Goal: Information Seeking & Learning: Learn about a topic

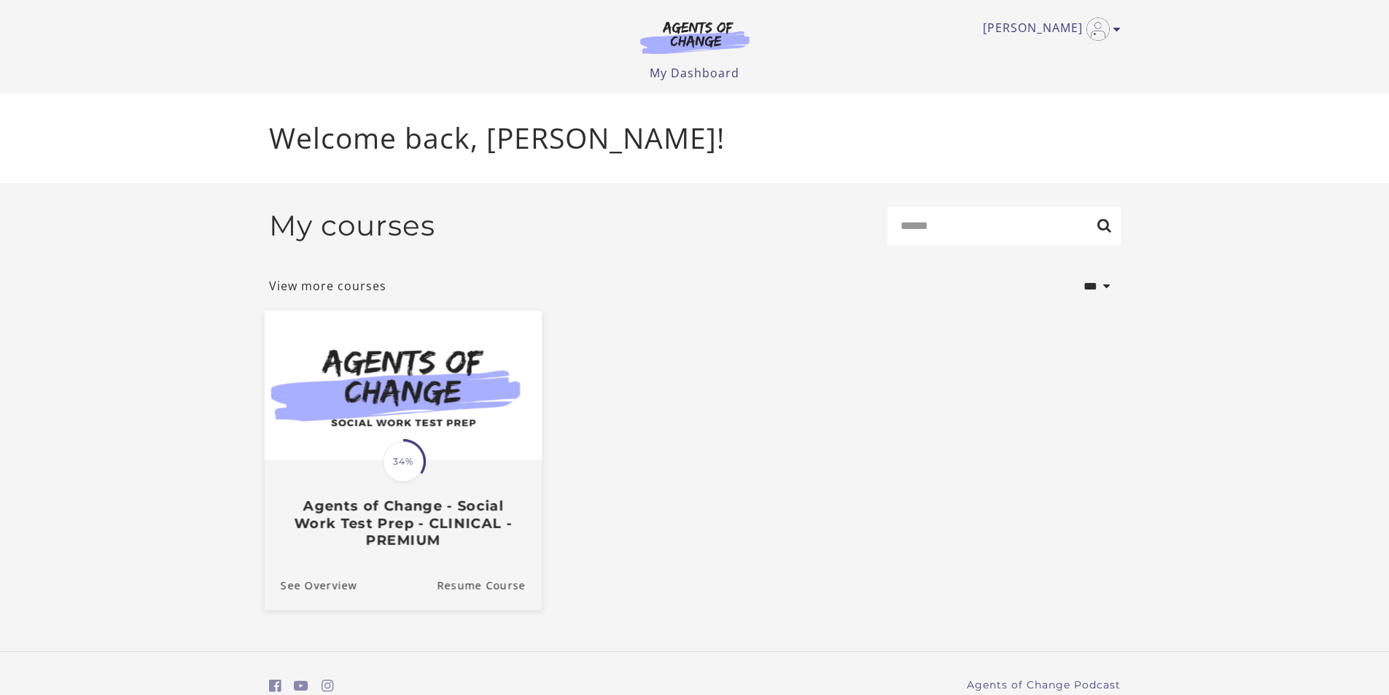
click at [472, 412] on img at bounding box center [402, 386] width 277 height 150
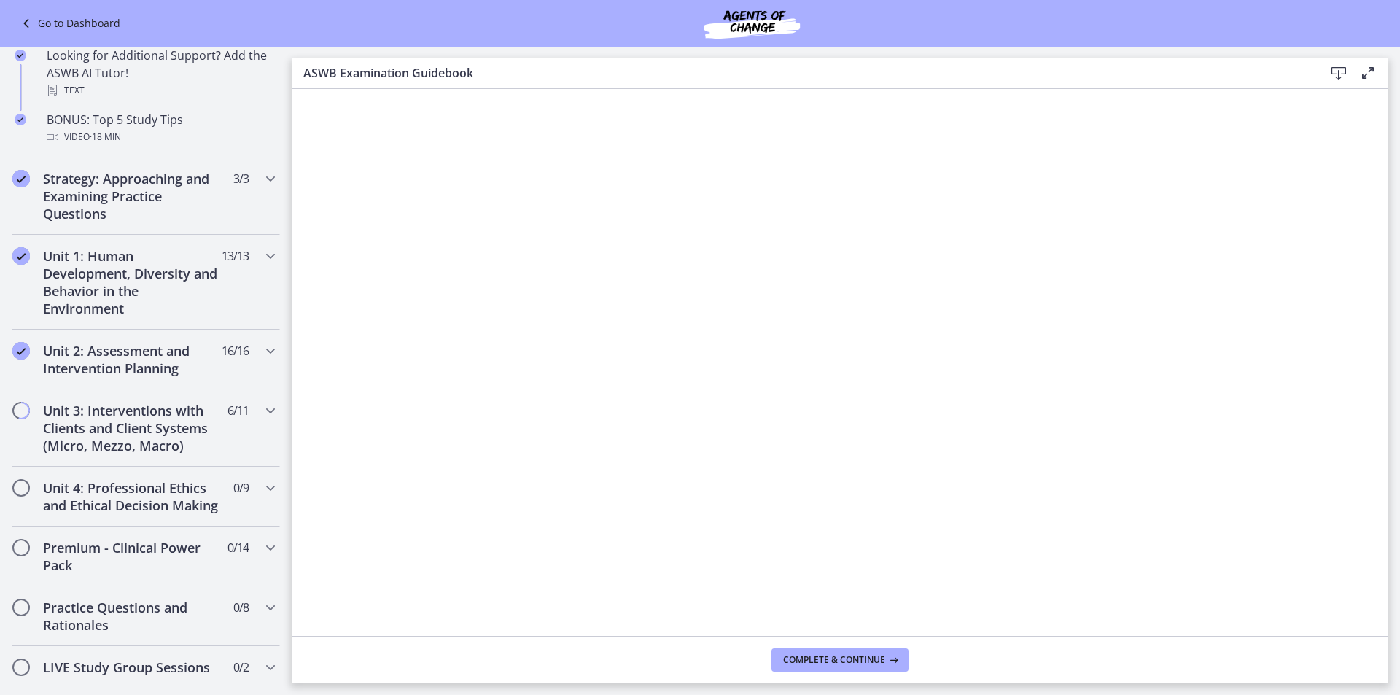
scroll to position [802, 0]
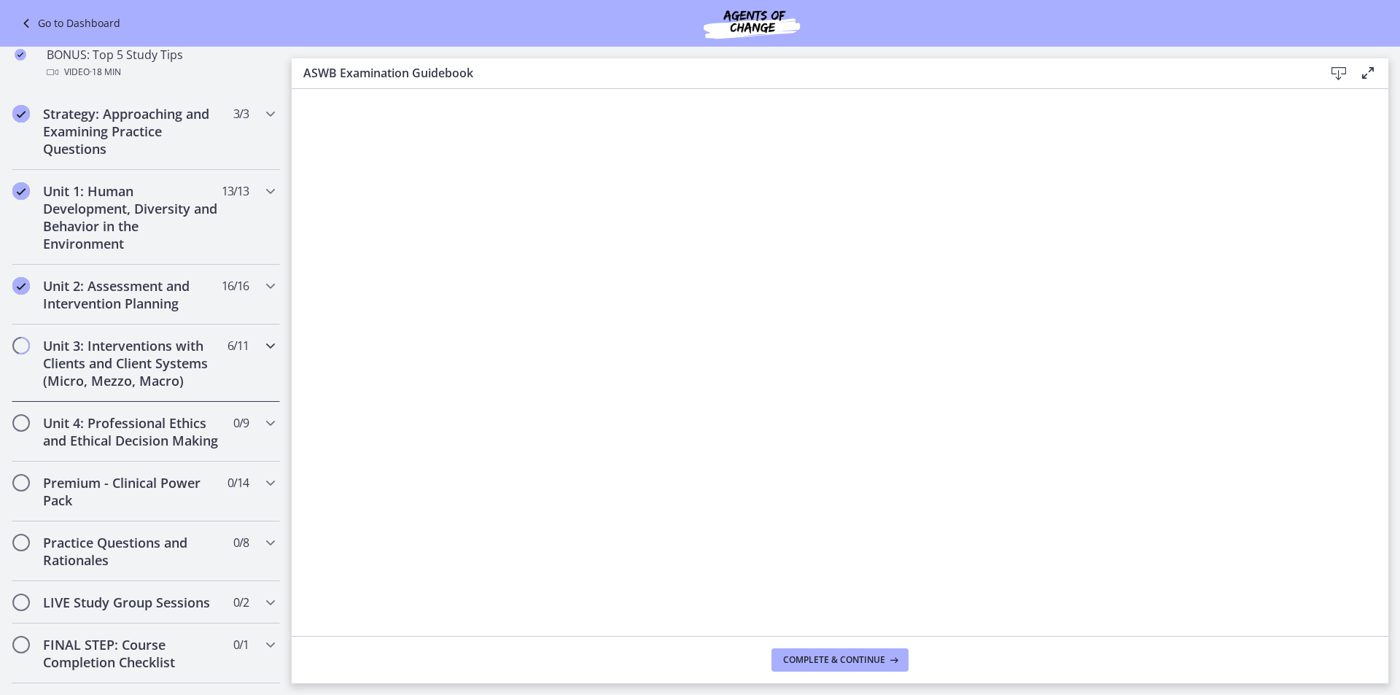
click at [124, 371] on h2 "Unit 3: Interventions with Clients and Client Systems (Micro, Mezzo, Macro)" at bounding box center [132, 363] width 178 height 53
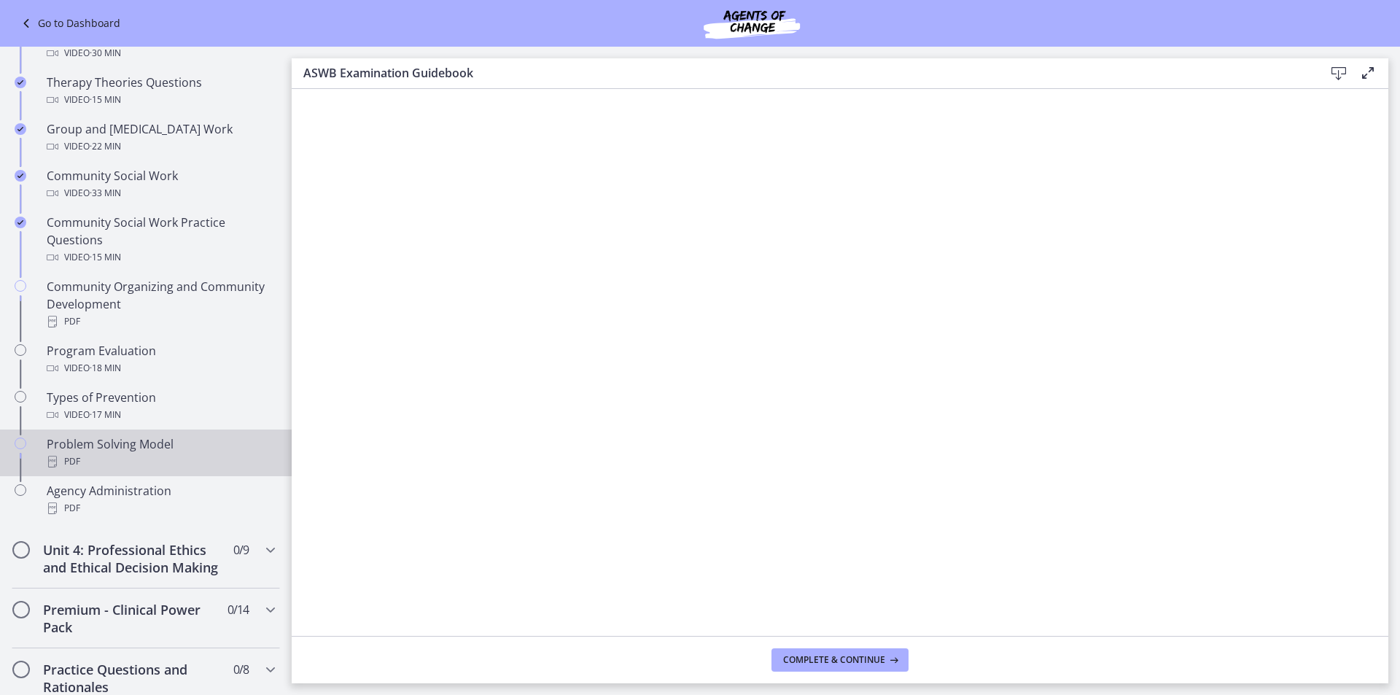
scroll to position [656, 0]
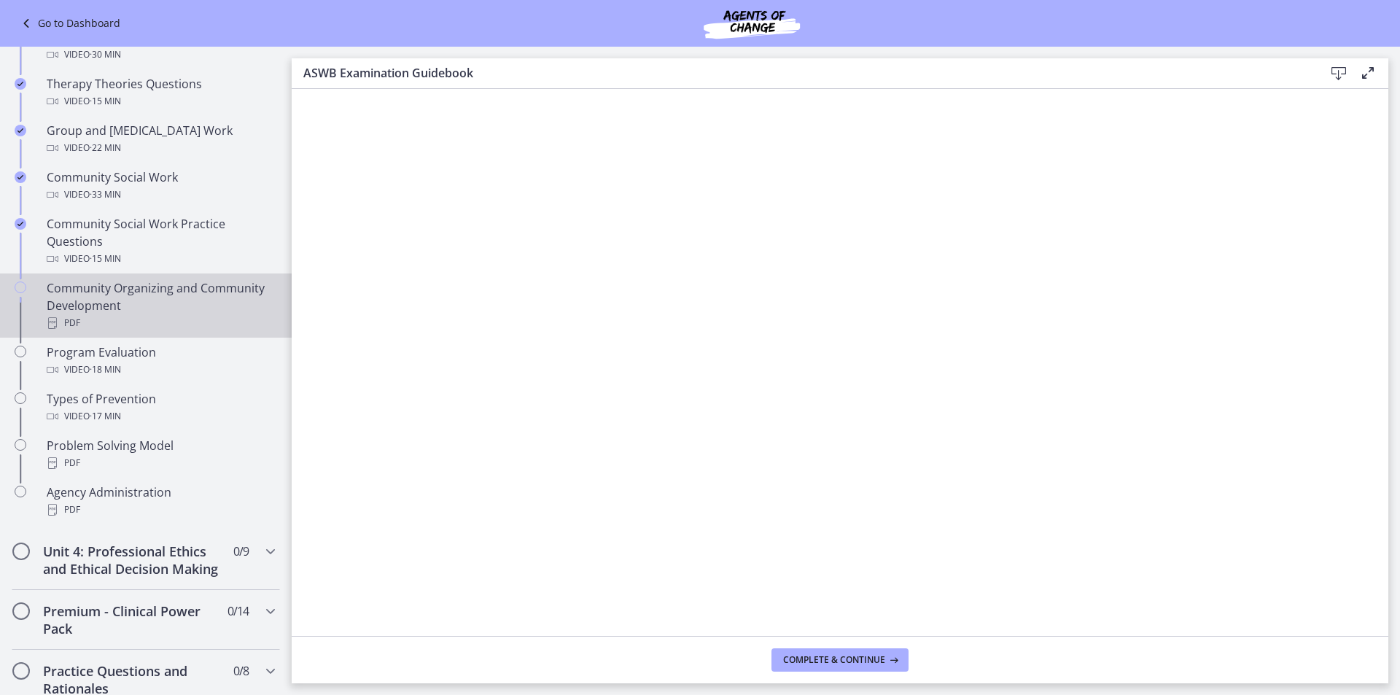
drag, startPoint x: 111, startPoint y: 301, endPoint x: 119, endPoint y: 304, distance: 8.5
click at [111, 302] on div "Community Organizing and Community Development PDF" at bounding box center [161, 305] width 228 height 53
click at [871, 659] on span "Complete & continue" at bounding box center [834, 660] width 102 height 12
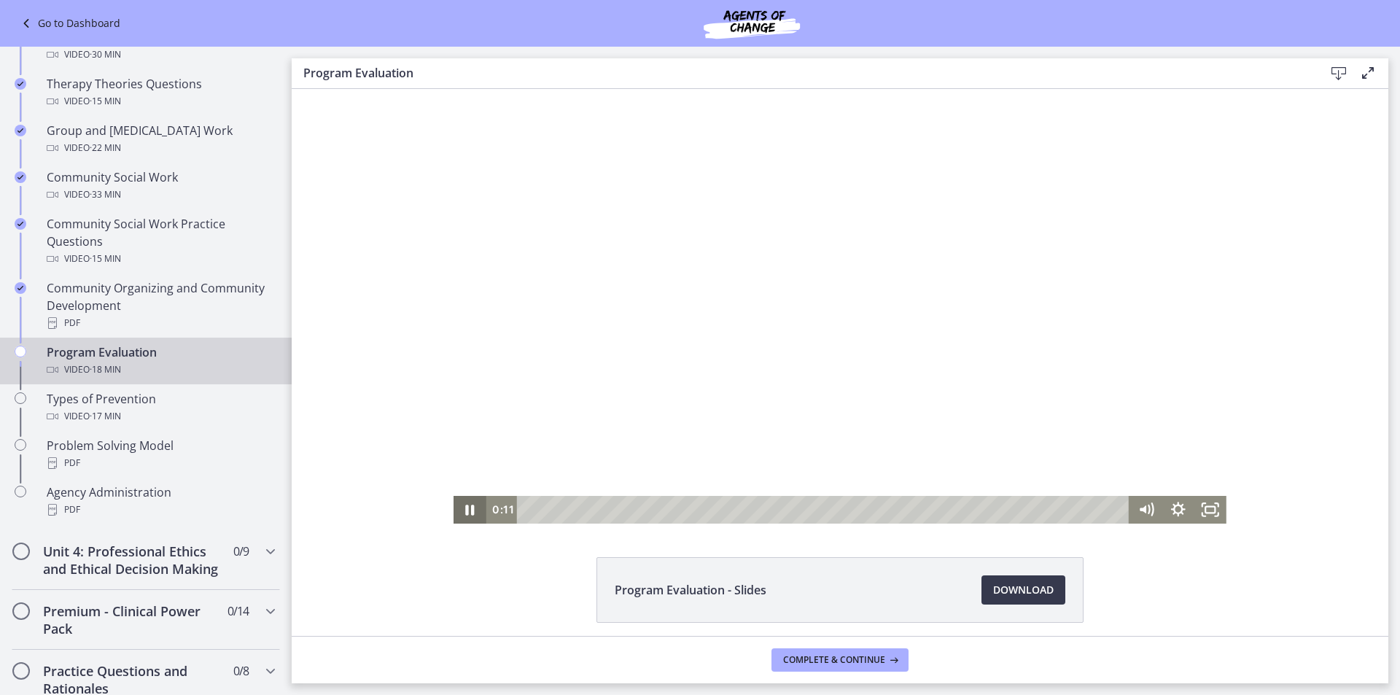
click at [474, 516] on icon "Pause" at bounding box center [470, 510] width 32 height 28
click at [468, 510] on icon "Play Video" at bounding box center [472, 510] width 10 height 14
drag, startPoint x: 529, startPoint y: 505, endPoint x: 502, endPoint y: 501, distance: 27.3
click at [502, 501] on div "0:00 0:00" at bounding box center [808, 510] width 644 height 28
click at [478, 499] on icon "Pause" at bounding box center [470, 510] width 39 height 34
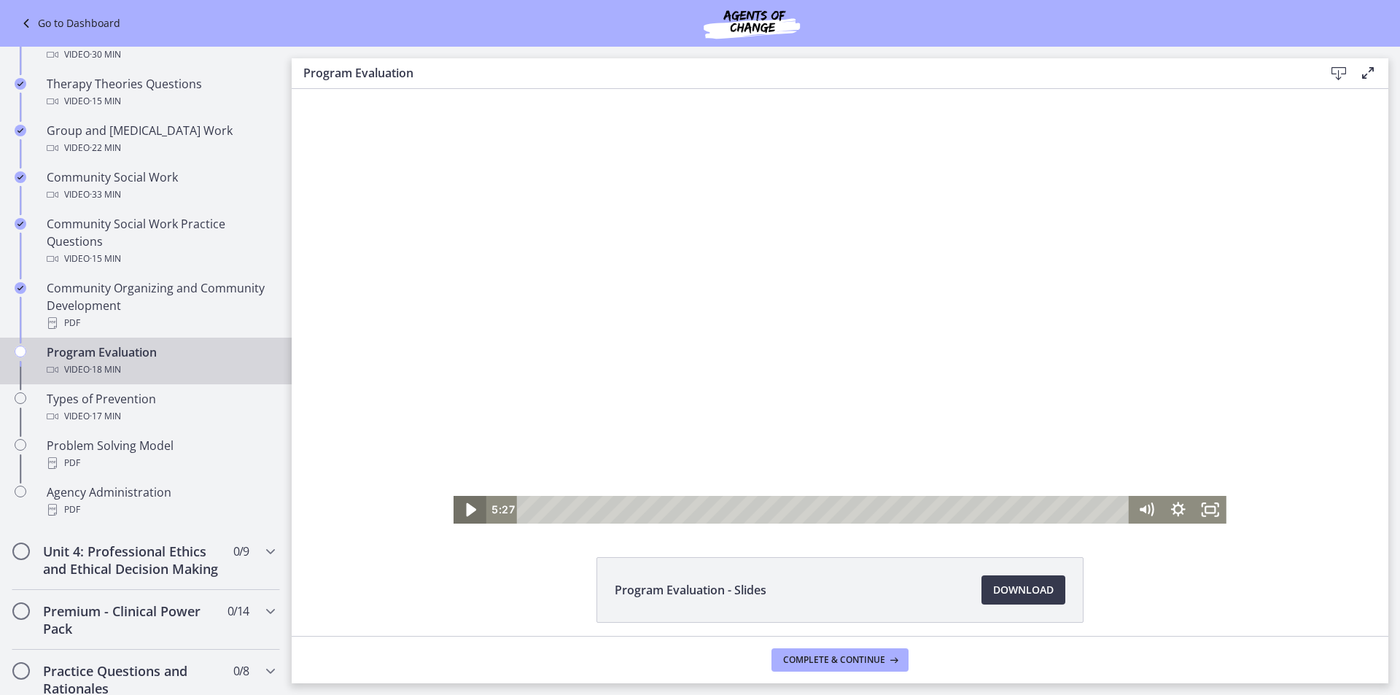
click at [467, 506] on icon "Play Video" at bounding box center [472, 510] width 10 height 14
click at [465, 511] on icon "Pause" at bounding box center [470, 510] width 32 height 28
drag, startPoint x: 710, startPoint y: 510, endPoint x: 697, endPoint y: 511, distance: 12.5
click at [698, 511] on div "Playbar" at bounding box center [702, 509] width 9 height 9
drag, startPoint x: 697, startPoint y: 511, endPoint x: 682, endPoint y: 511, distance: 15.3
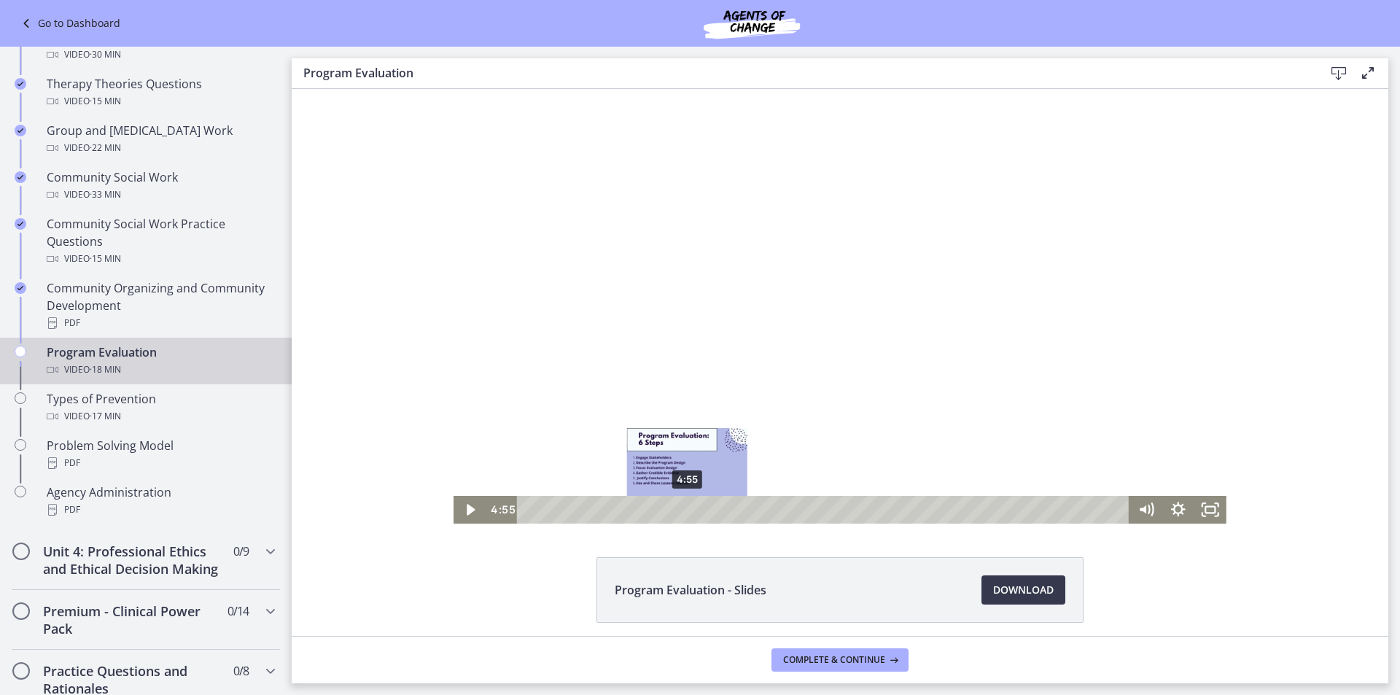
click at [683, 511] on div "Playbar" at bounding box center [687, 509] width 9 height 9
click at [468, 509] on icon "Play Video" at bounding box center [472, 510] width 10 height 14
drag, startPoint x: 685, startPoint y: 508, endPoint x: 698, endPoint y: 508, distance: 13.1
click at [699, 508] on div "Playbar" at bounding box center [703, 509] width 9 height 9
click at [466, 512] on icon "Pause" at bounding box center [470, 510] width 32 height 28
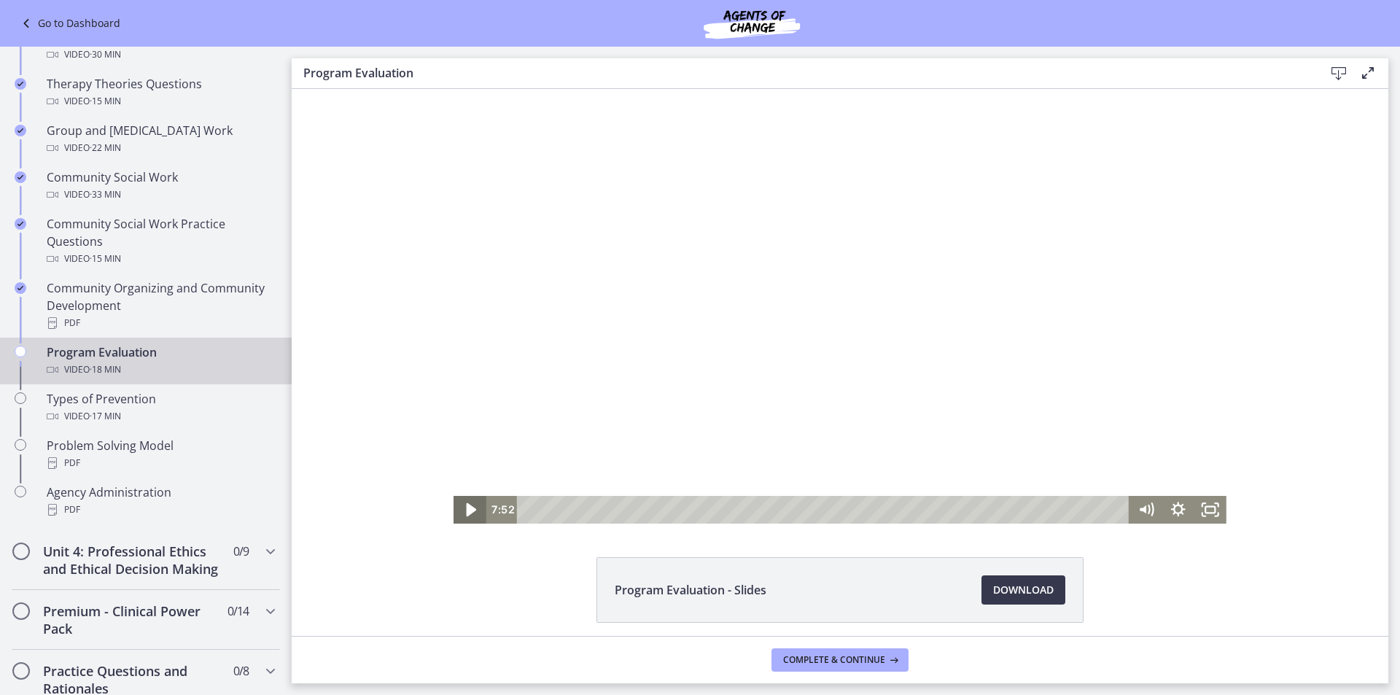
click at [467, 514] on icon "Play Video" at bounding box center [472, 510] width 10 height 14
click at [465, 514] on icon "Pause" at bounding box center [470, 510] width 11 height 12
click at [467, 514] on icon "Play Video" at bounding box center [472, 510] width 10 height 14
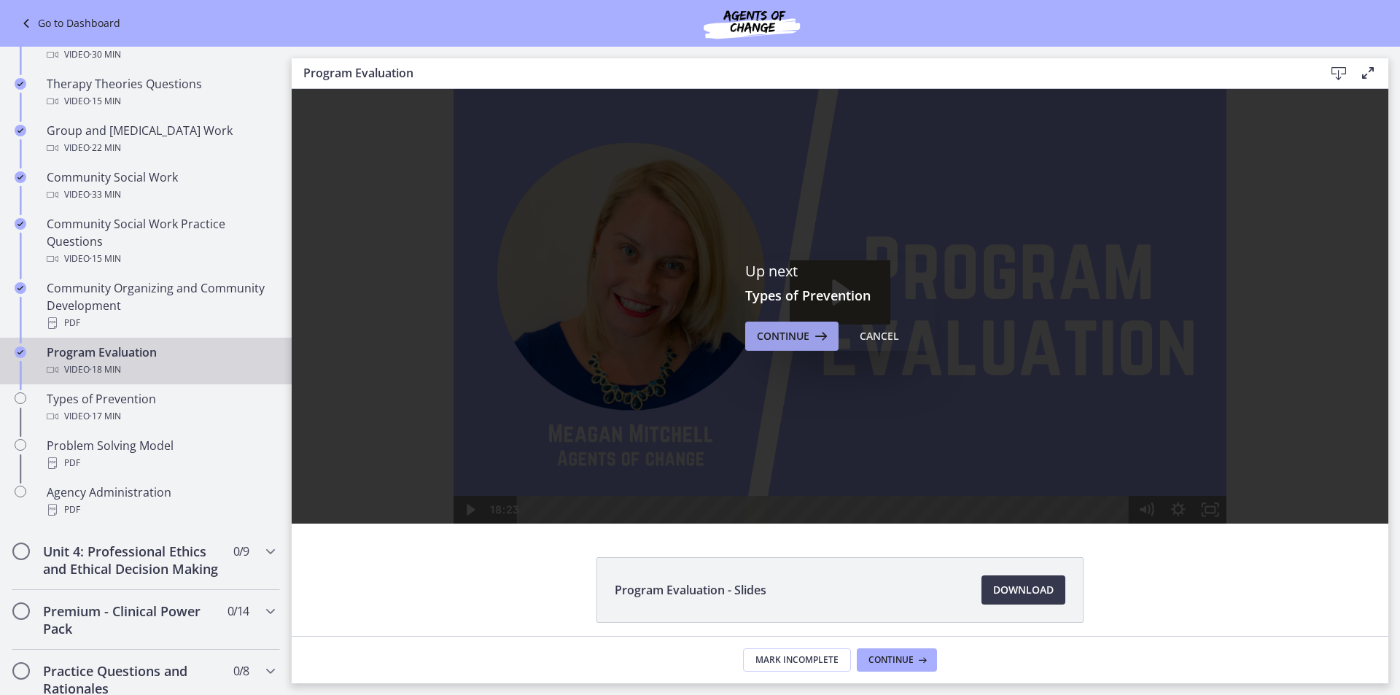
click at [781, 340] on span "Continue" at bounding box center [783, 336] width 53 height 18
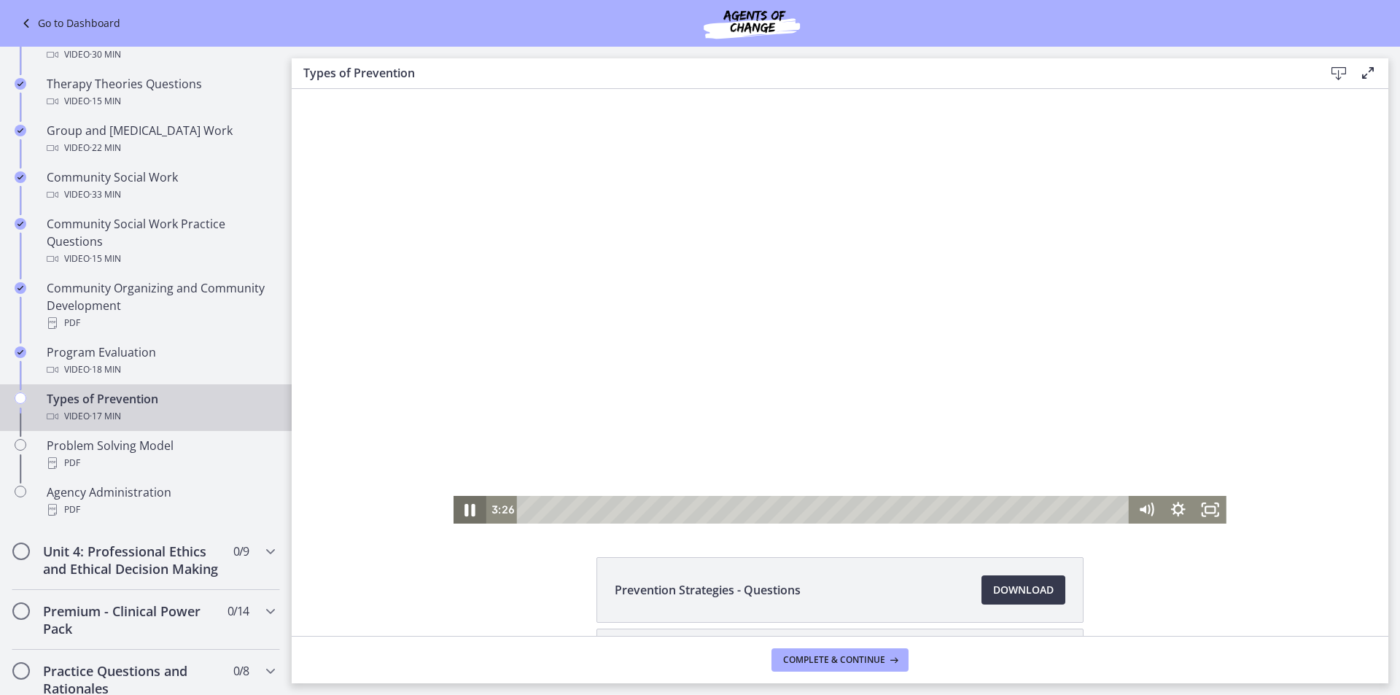
click at [467, 508] on icon "Pause" at bounding box center [470, 510] width 11 height 12
click at [467, 508] on icon "Play Video" at bounding box center [472, 510] width 10 height 14
click at [465, 508] on icon "Pause" at bounding box center [470, 510] width 11 height 12
click at [468, 511] on icon "Play Video" at bounding box center [472, 510] width 10 height 14
click at [467, 511] on icon "Pause" at bounding box center [470, 510] width 11 height 12
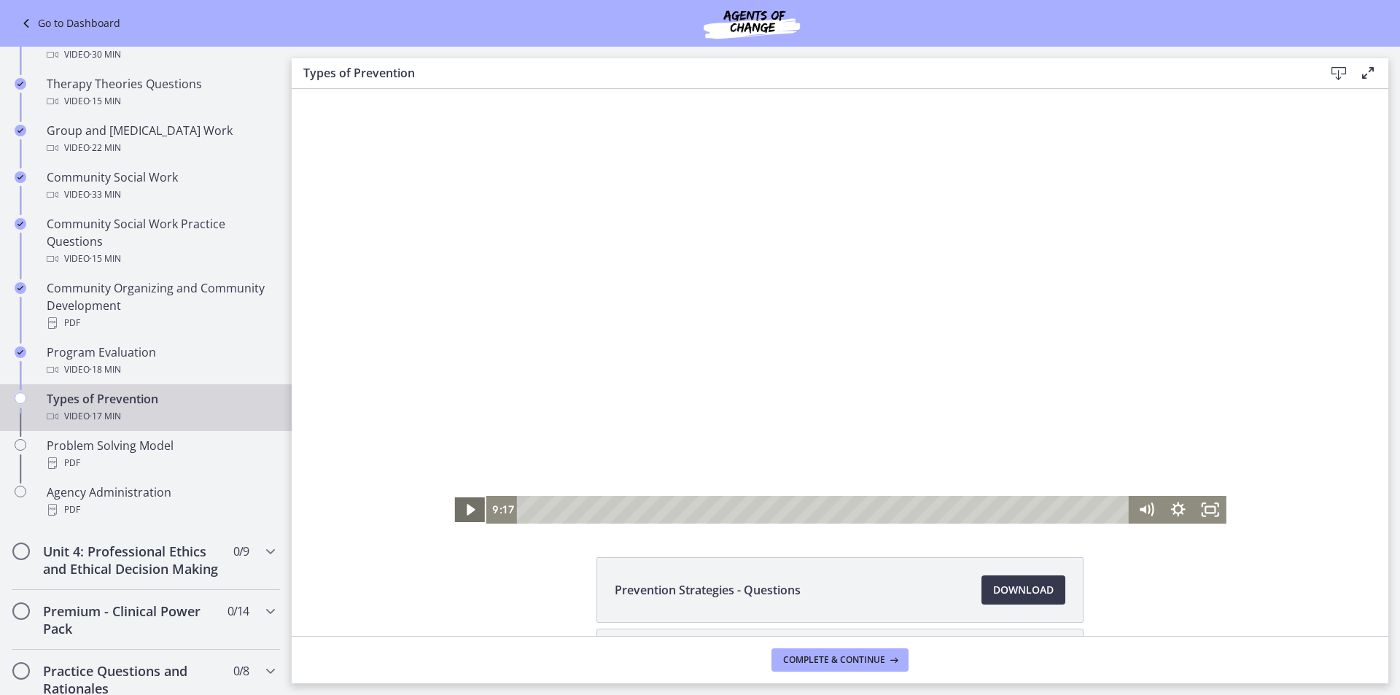
click at [467, 511] on icon "Play Video" at bounding box center [471, 510] width 8 height 12
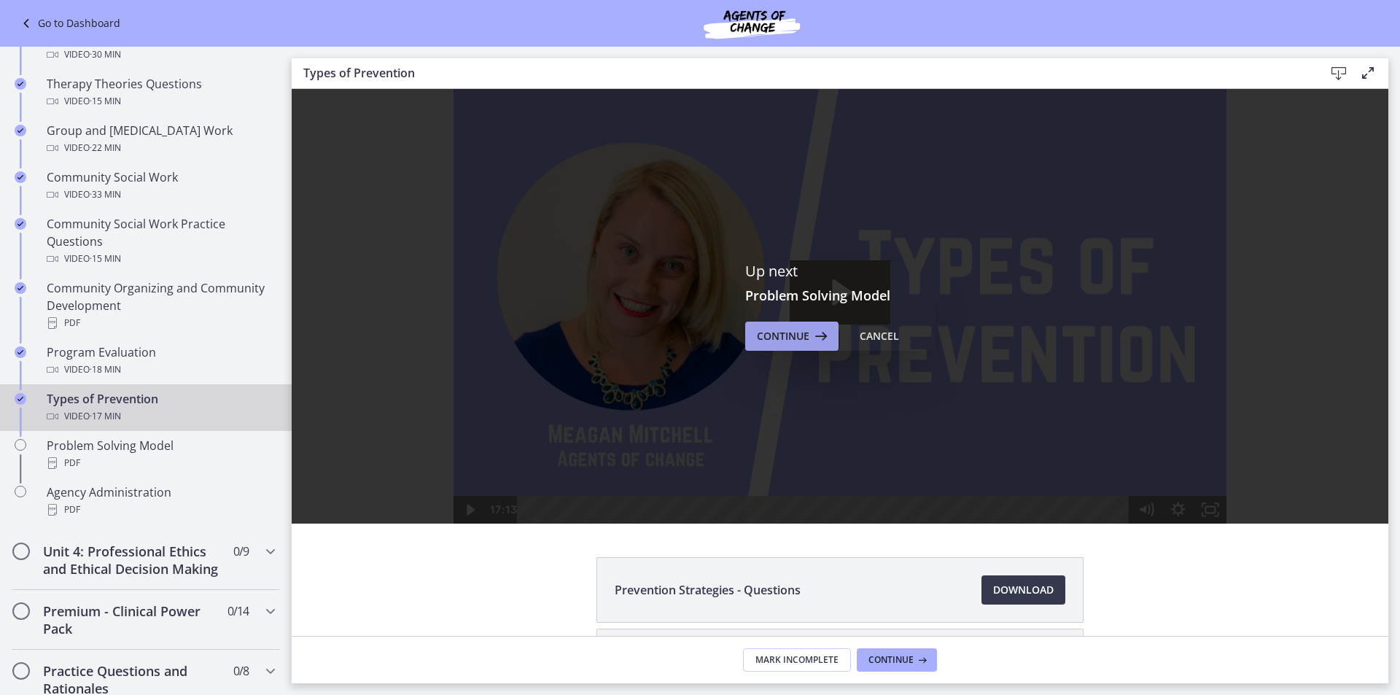
click at [810, 335] on icon at bounding box center [820, 336] width 20 height 18
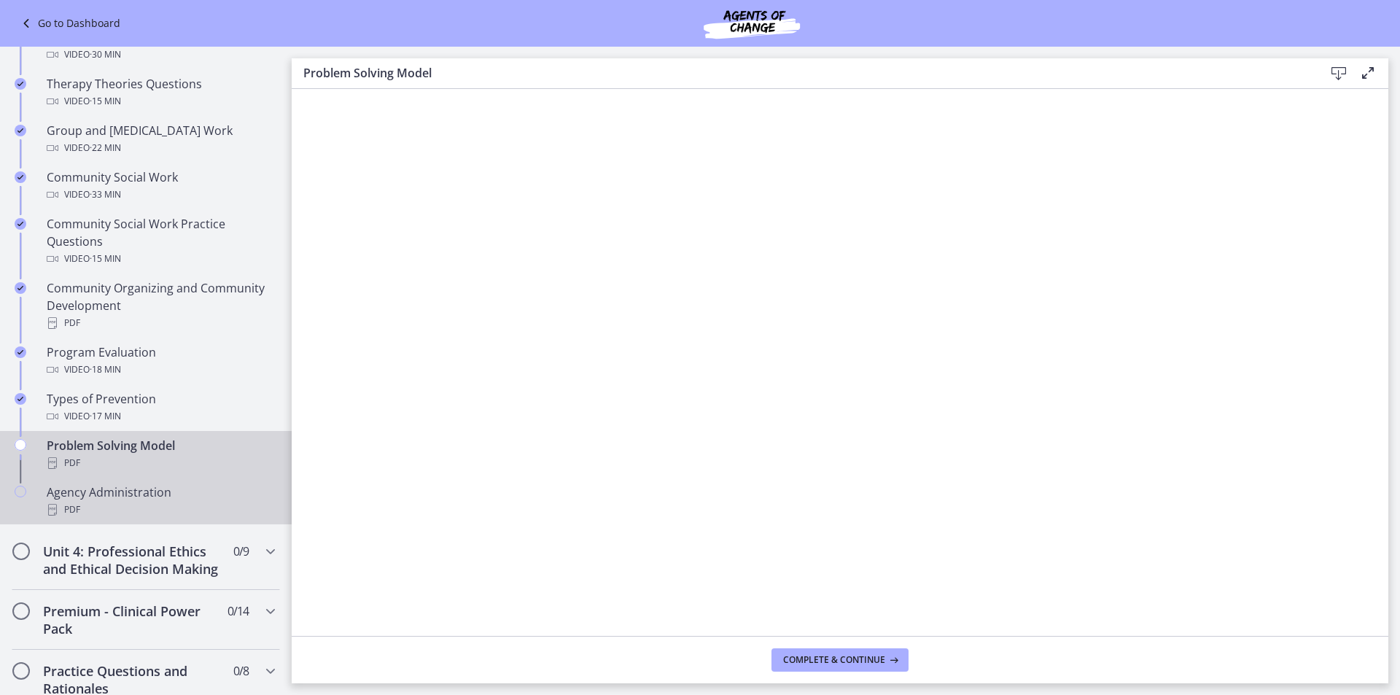
click at [101, 499] on div "Agency Administration PDF" at bounding box center [161, 501] width 228 height 35
click at [204, 451] on div "Problem Solving Model PDF" at bounding box center [161, 454] width 228 height 35
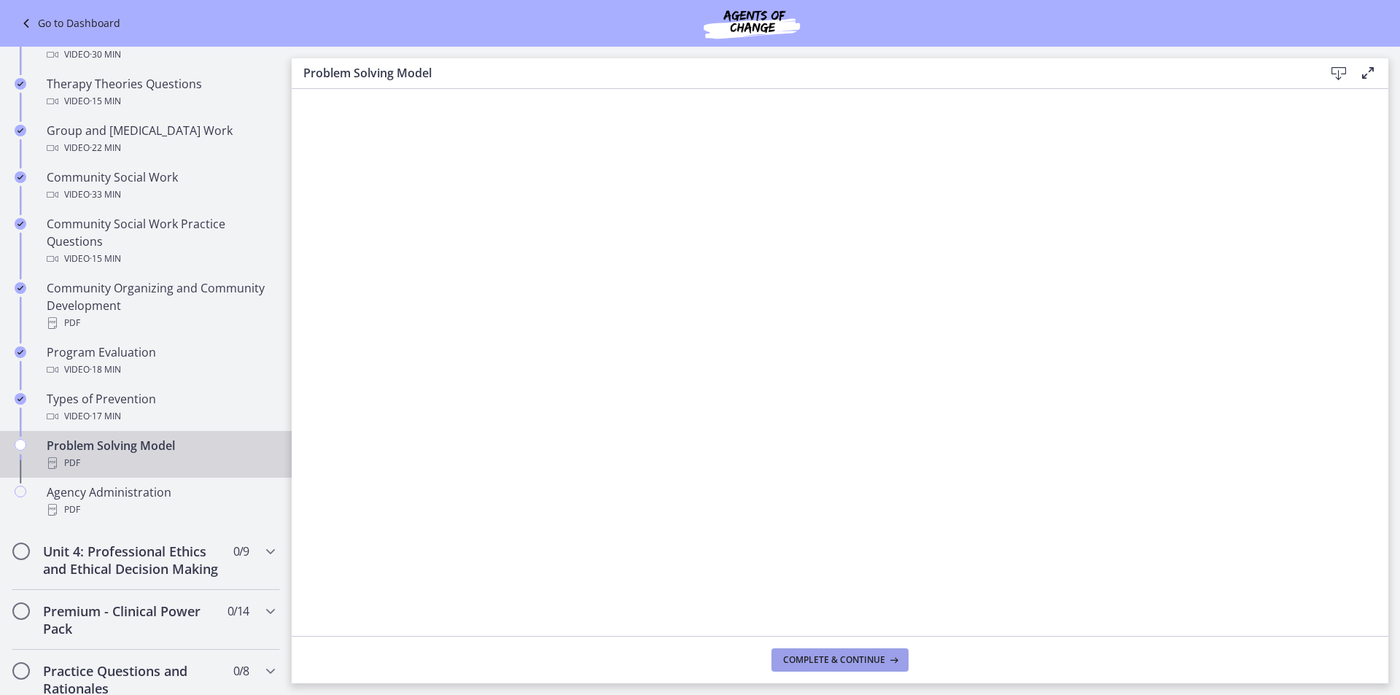
click at [877, 658] on span "Complete & continue" at bounding box center [834, 660] width 102 height 12
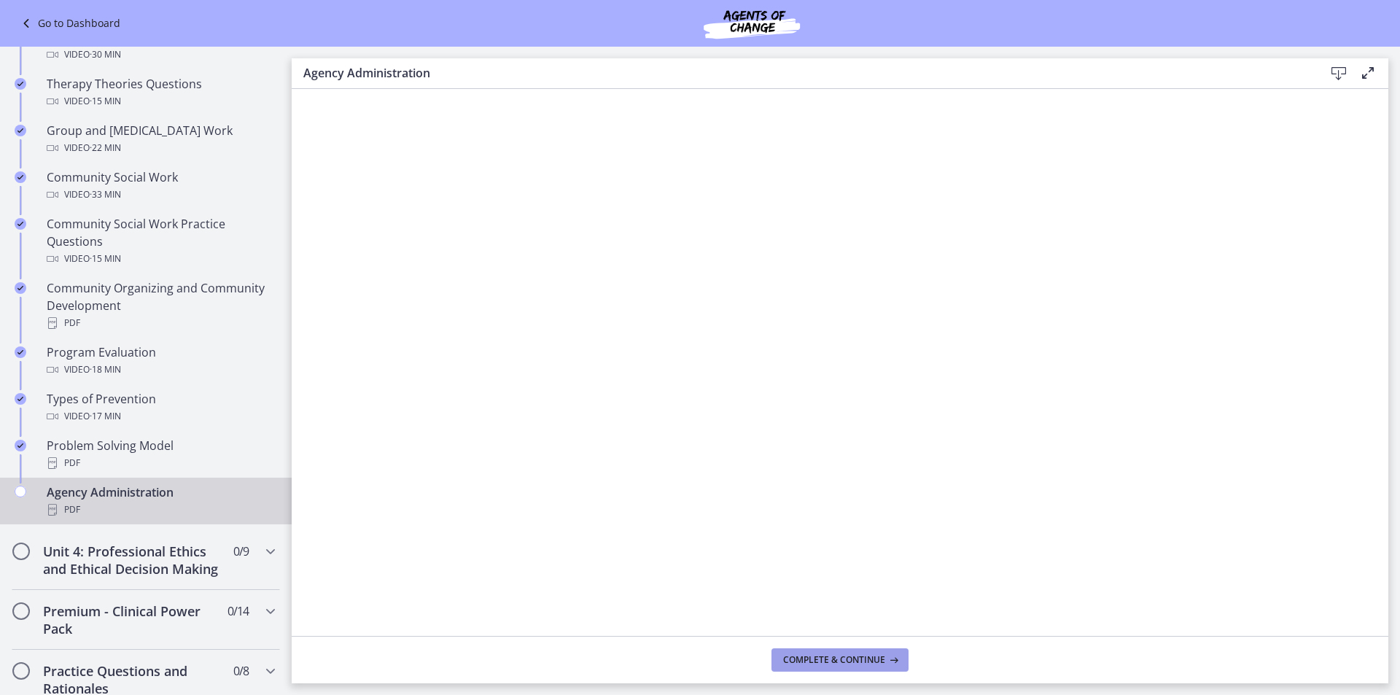
click at [863, 659] on span "Complete & continue" at bounding box center [834, 660] width 102 height 12
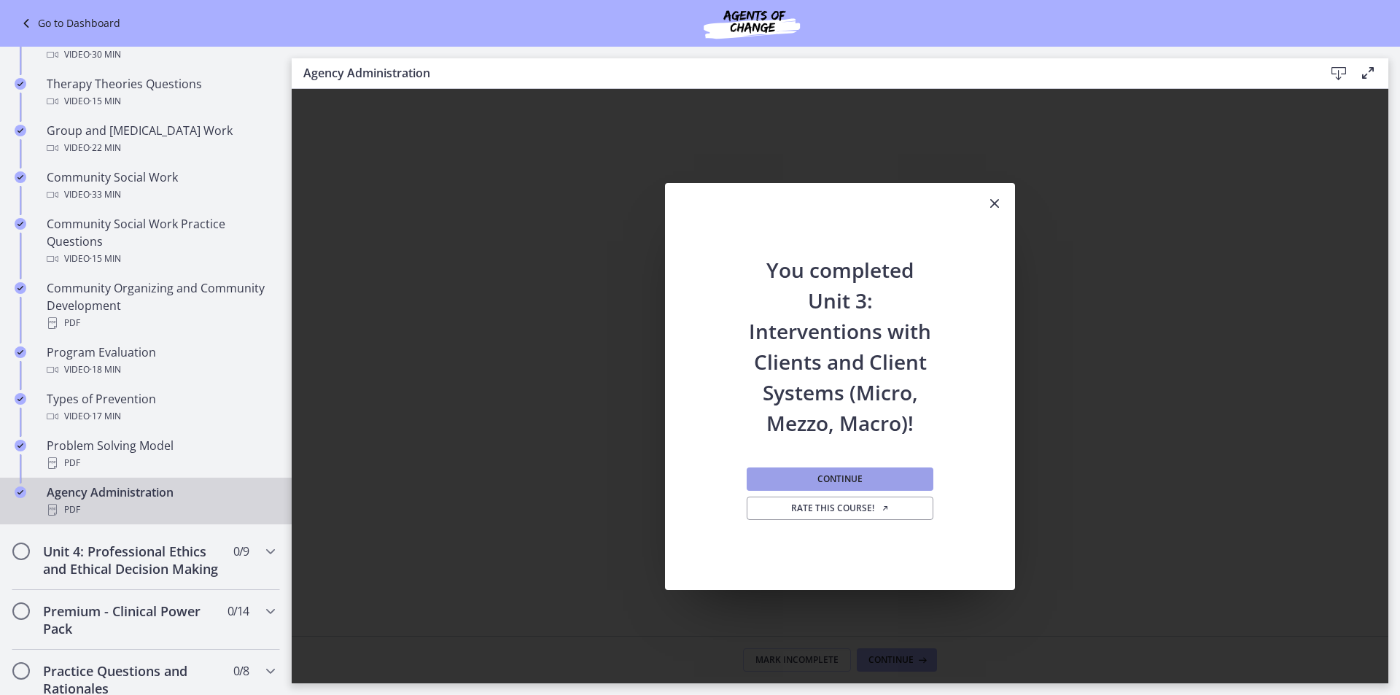
click at [850, 475] on span "Continue" at bounding box center [840, 479] width 45 height 12
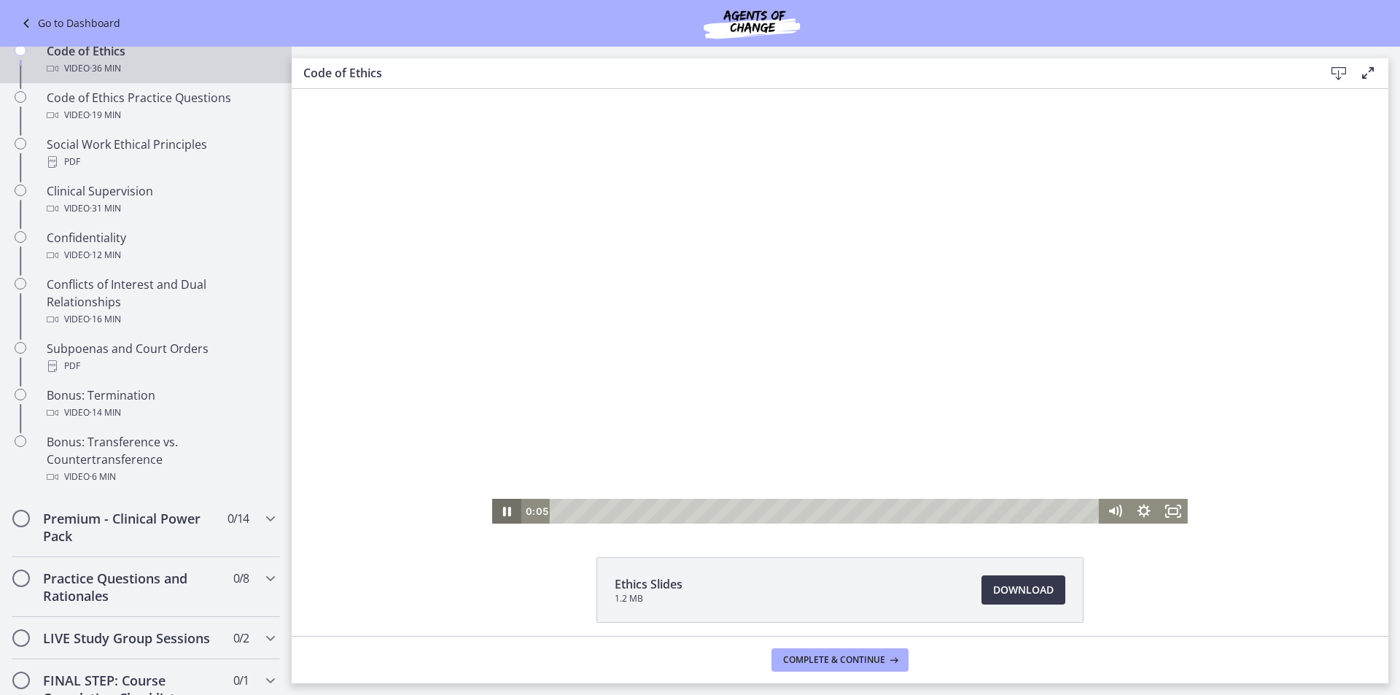
click at [503, 508] on icon "Pause" at bounding box center [507, 511] width 8 height 9
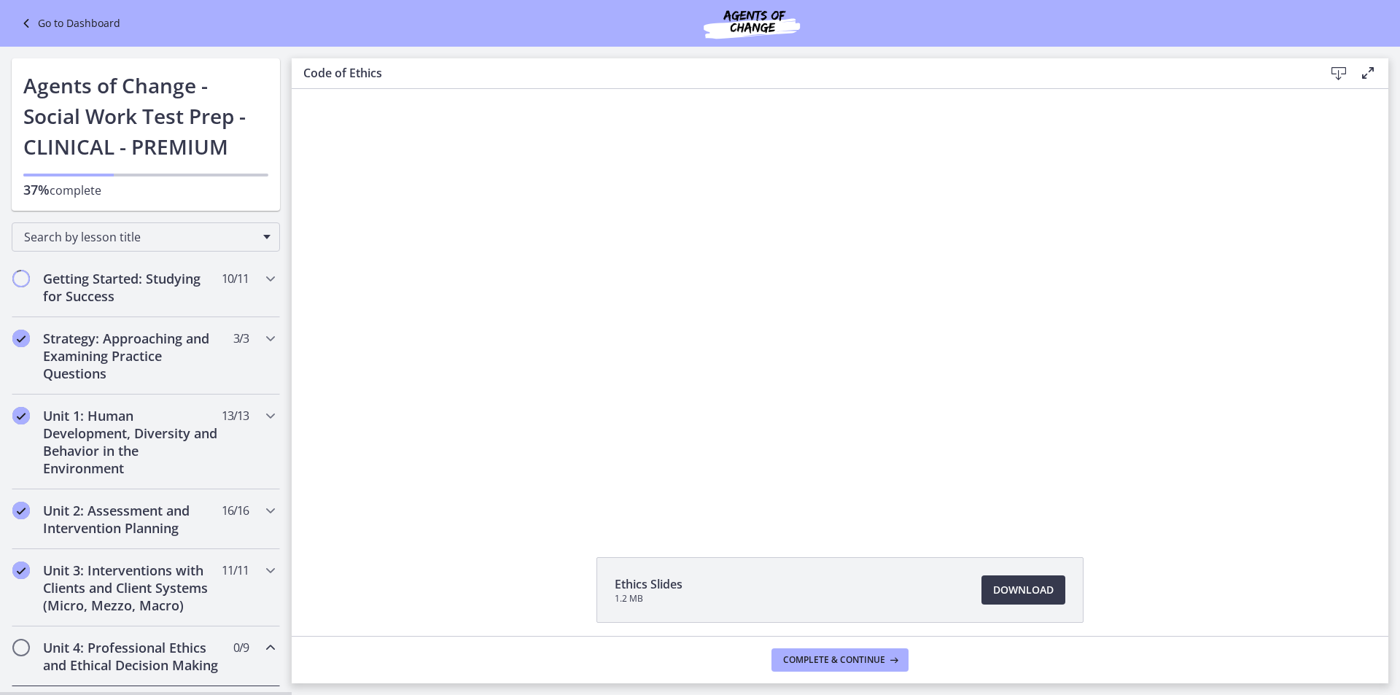
click at [50, 22] on link "Go to Dashboard" at bounding box center [69, 24] width 103 height 18
